Goal: Task Accomplishment & Management: Complete application form

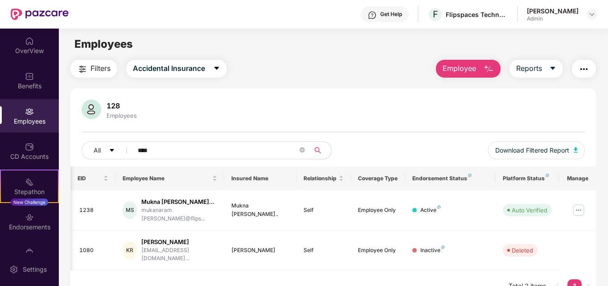
scroll to position [0, 53]
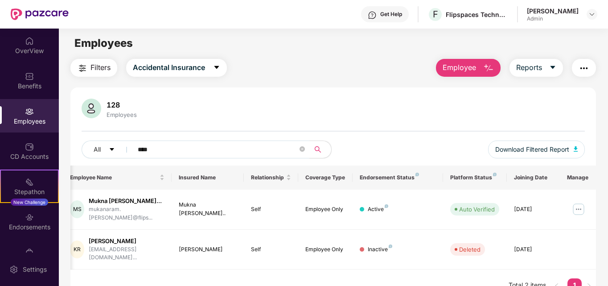
click at [459, 71] on span "Employee" at bounding box center [459, 67] width 33 height 11
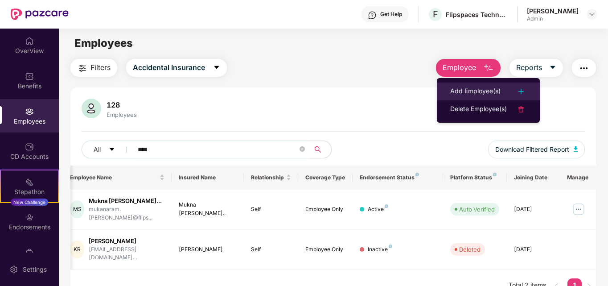
click at [466, 84] on li "Add Employee(s)" at bounding box center [488, 92] width 103 height 18
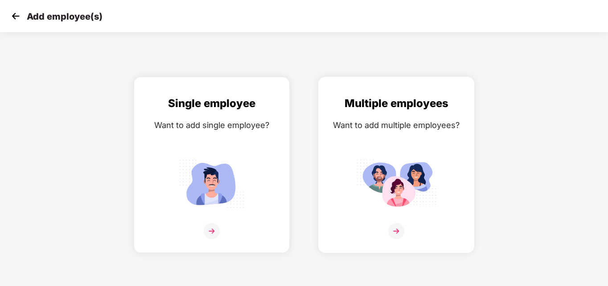
click at [360, 185] on img at bounding box center [396, 184] width 80 height 56
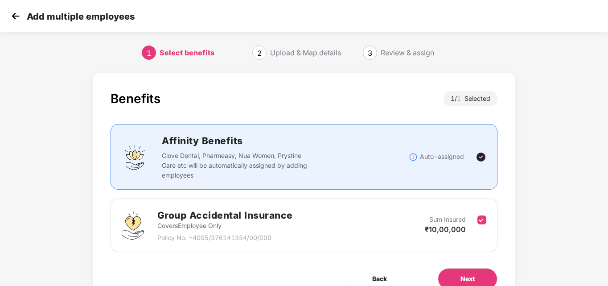
scroll to position [44, 0]
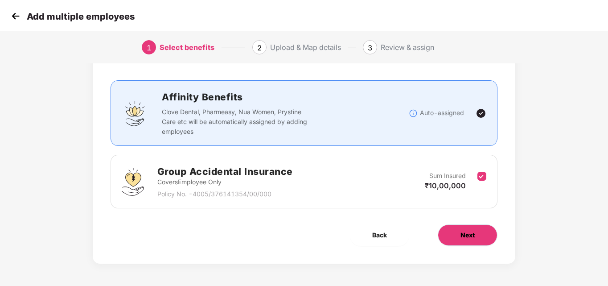
click at [463, 232] on span "Next" at bounding box center [468, 235] width 14 height 10
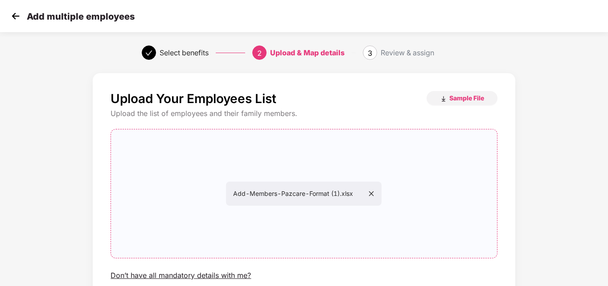
scroll to position [72, 0]
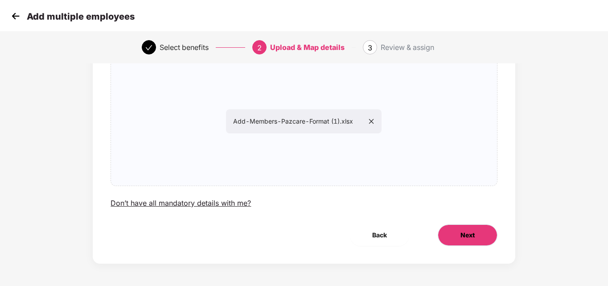
click at [464, 244] on button "Next" at bounding box center [468, 234] width 60 height 21
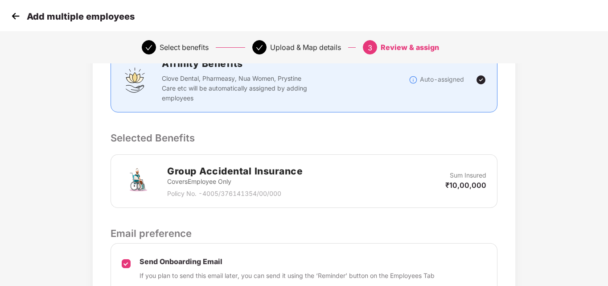
scroll to position [221, 0]
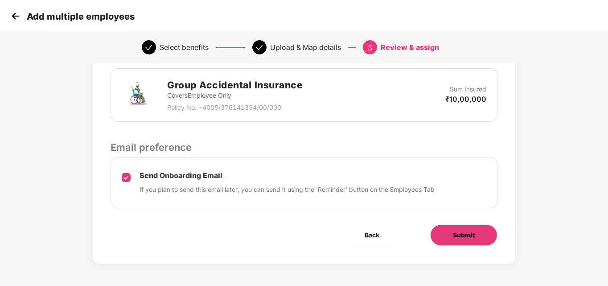
click at [460, 239] on span "Submit" at bounding box center [464, 235] width 22 height 10
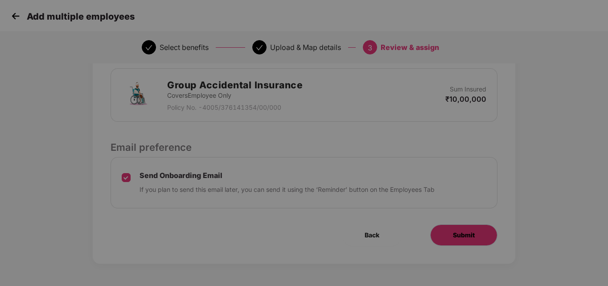
scroll to position [0, 0]
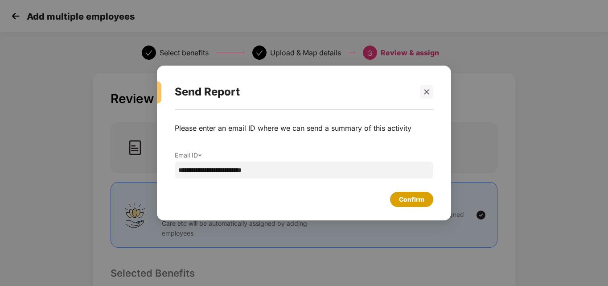
click at [404, 199] on div "Confirm" at bounding box center [411, 200] width 25 height 10
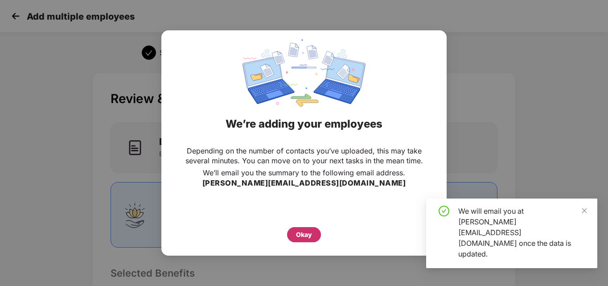
click at [306, 232] on div "Okay" at bounding box center [304, 235] width 16 height 10
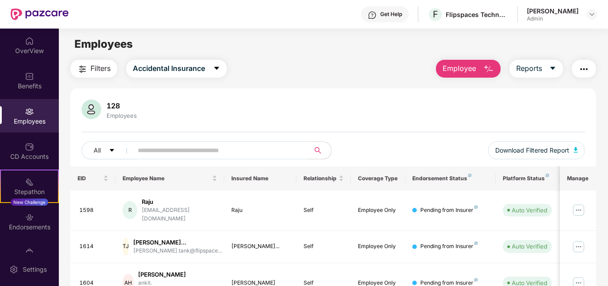
click at [478, 65] on button "Employee" at bounding box center [468, 69] width 65 height 18
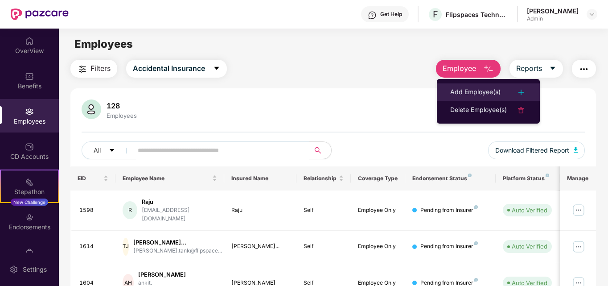
click at [468, 91] on div "Add Employee(s)" at bounding box center [476, 92] width 50 height 11
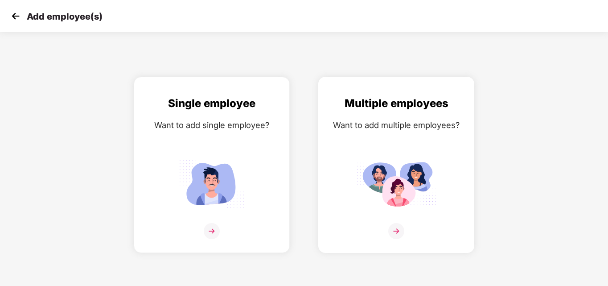
click at [323, 193] on div "Multiple employees Want to add multiple employees?" at bounding box center [397, 165] width 156 height 176
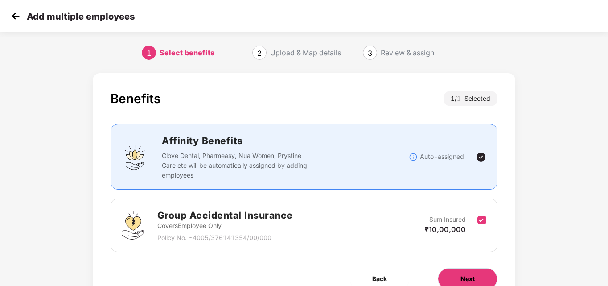
click at [474, 275] on span "Next" at bounding box center [468, 279] width 14 height 10
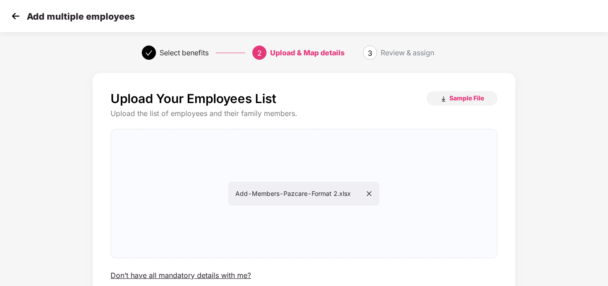
scroll to position [72, 0]
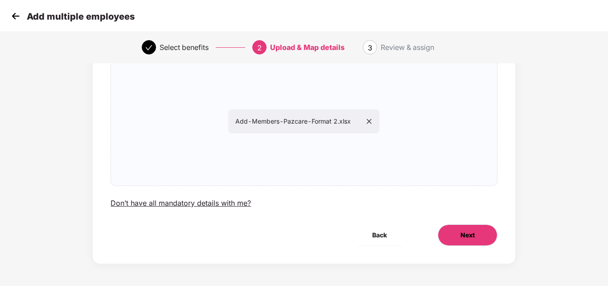
click at [466, 233] on span "Next" at bounding box center [468, 235] width 14 height 10
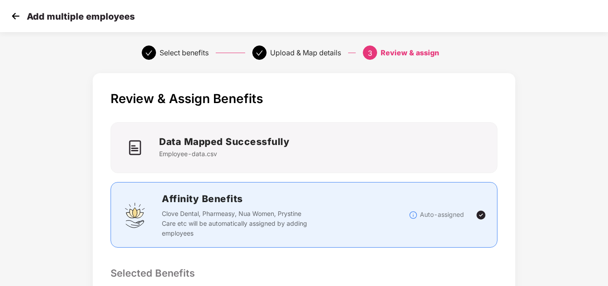
scroll to position [221, 0]
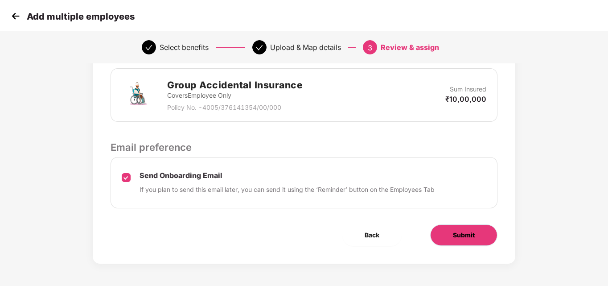
click at [460, 231] on span "Submit" at bounding box center [464, 235] width 22 height 10
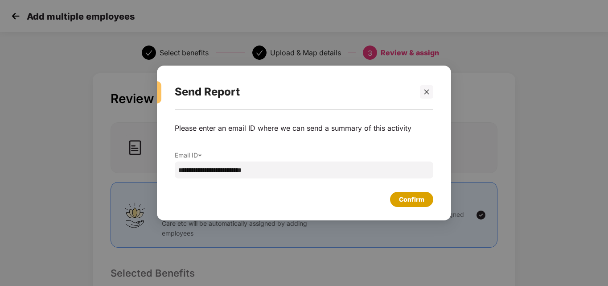
click at [419, 195] on div "Confirm" at bounding box center [411, 200] width 25 height 10
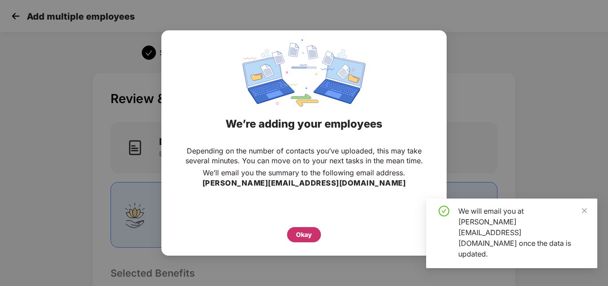
click at [298, 236] on div "Okay" at bounding box center [304, 235] width 16 height 10
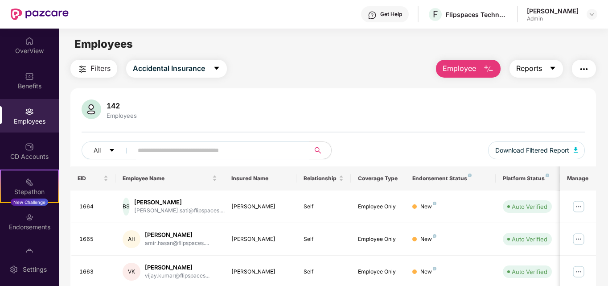
click at [527, 76] on button "Reports" at bounding box center [537, 69] width 54 height 18
click at [493, 69] on img "button" at bounding box center [489, 69] width 11 height 11
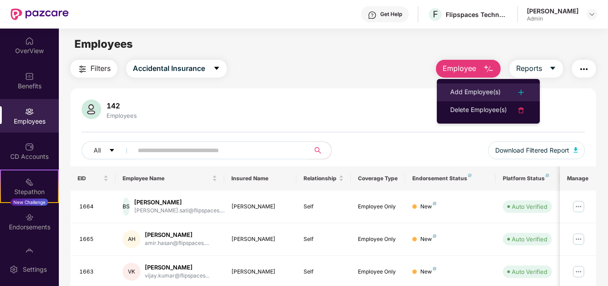
click at [474, 87] on div "Add Employee(s)" at bounding box center [476, 92] width 50 height 11
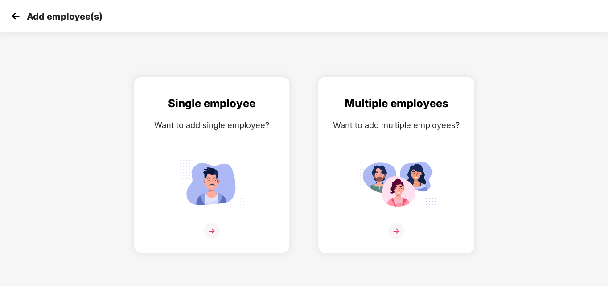
click at [360, 218] on div "Multiple employees Want to add multiple employees?" at bounding box center [396, 172] width 137 height 155
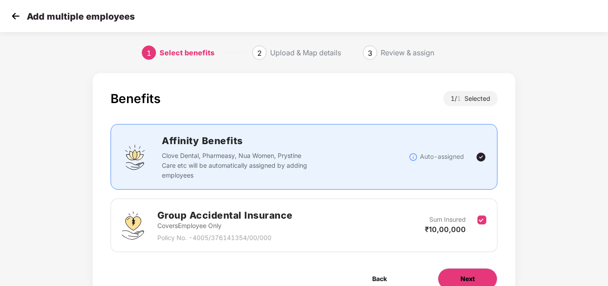
click at [459, 274] on button "Next" at bounding box center [468, 278] width 60 height 21
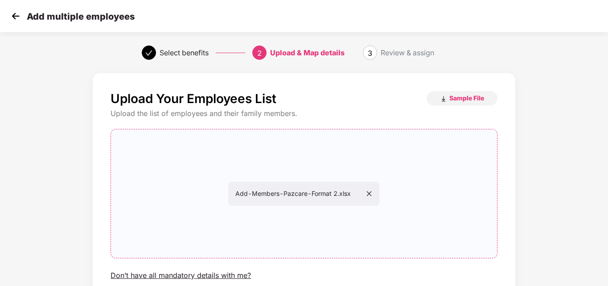
scroll to position [72, 0]
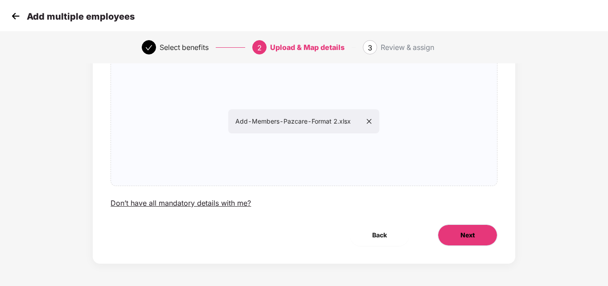
click at [457, 234] on button "Next" at bounding box center [468, 234] width 60 height 21
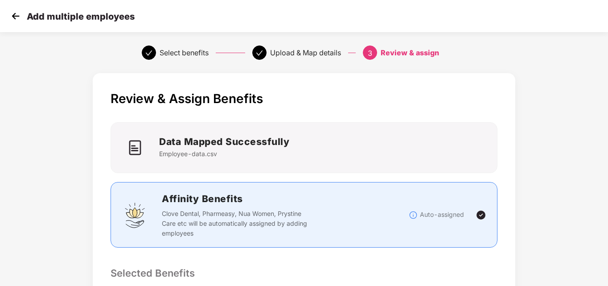
scroll to position [221, 0]
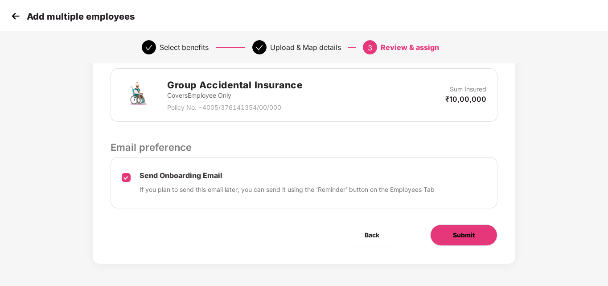
click at [466, 234] on span "Submit" at bounding box center [464, 235] width 22 height 10
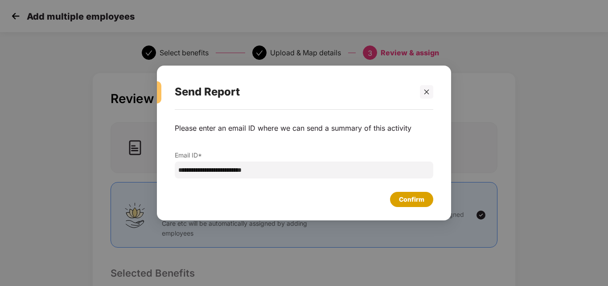
click at [398, 202] on div "Confirm" at bounding box center [411, 199] width 43 height 15
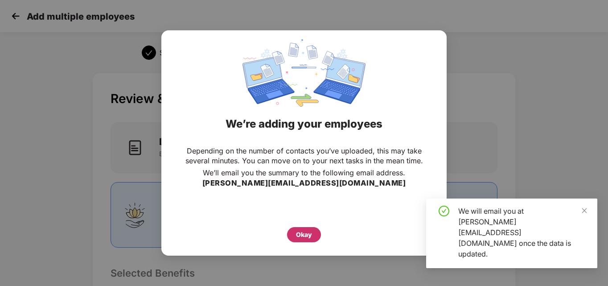
click at [297, 230] on div "Okay" at bounding box center [304, 235] width 16 height 10
